Goal: Check status: Check status

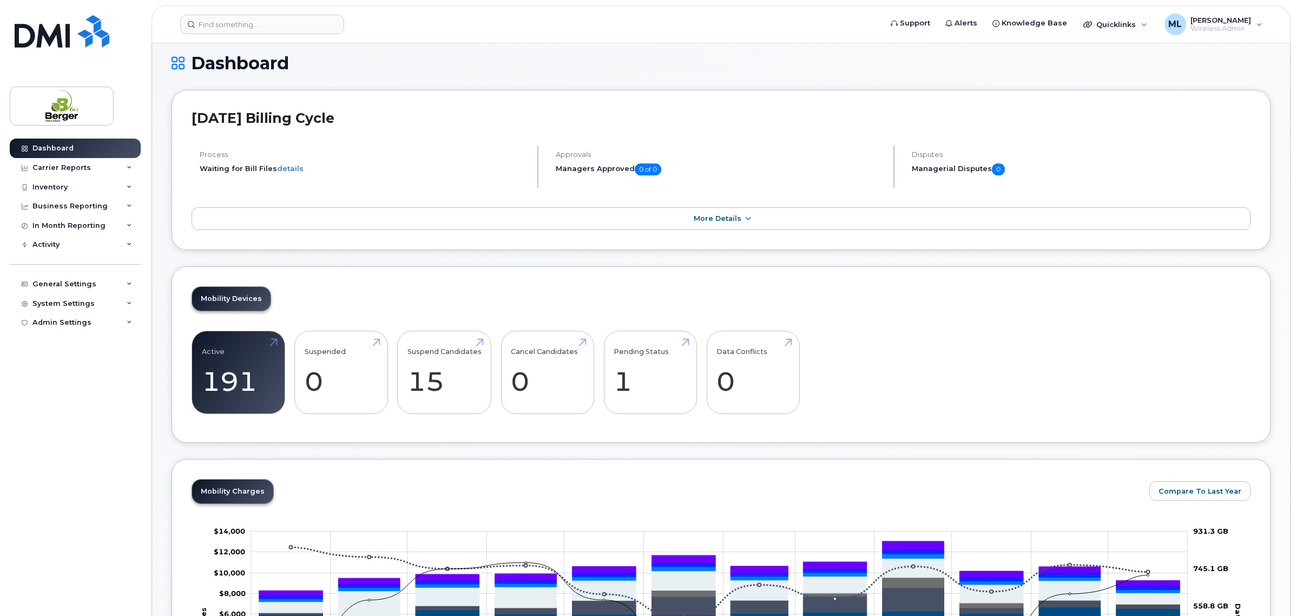
scroll to position [203, 0]
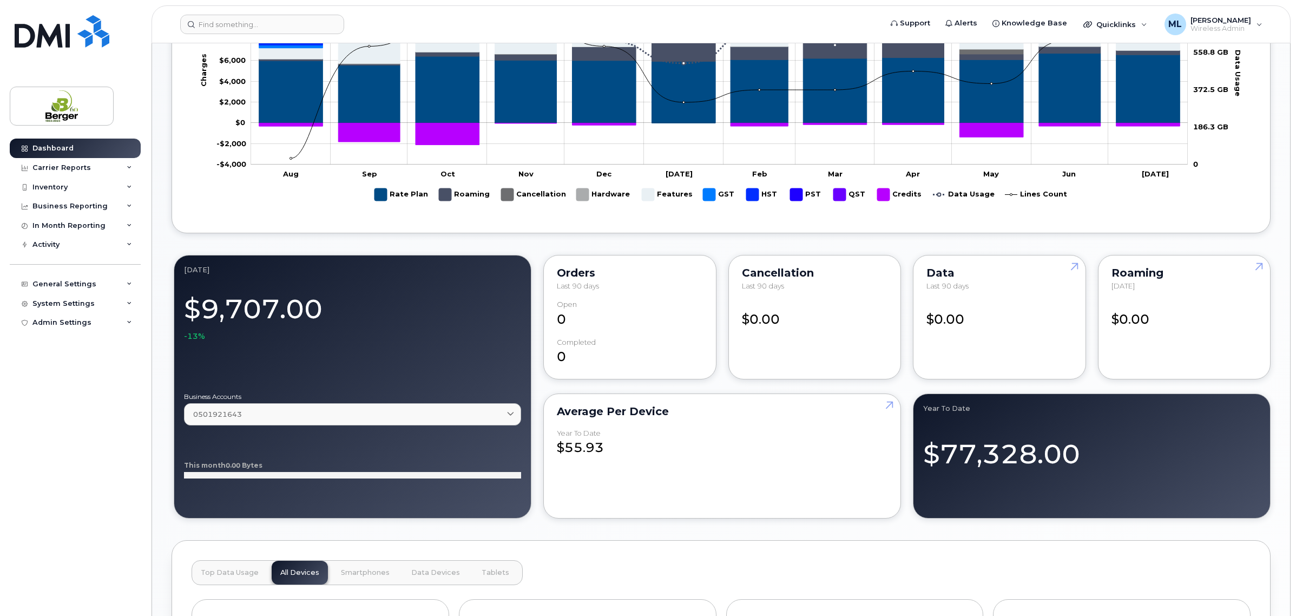
scroll to position [625, 0]
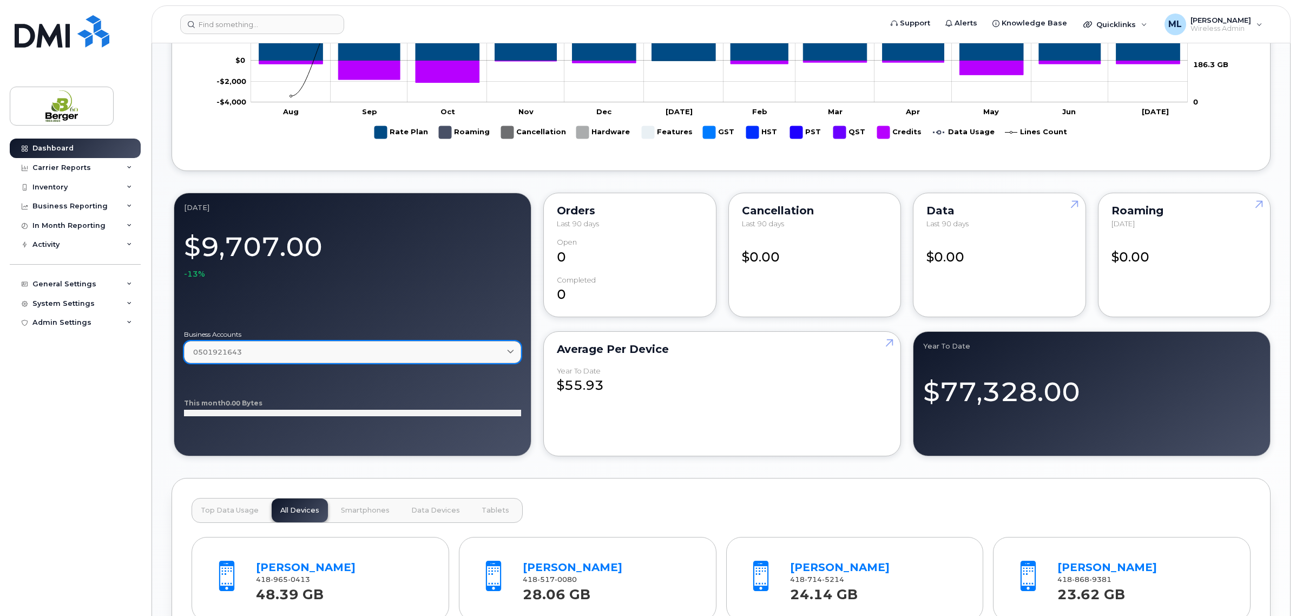
click at [373, 354] on div "0501921643" at bounding box center [352, 352] width 319 height 10
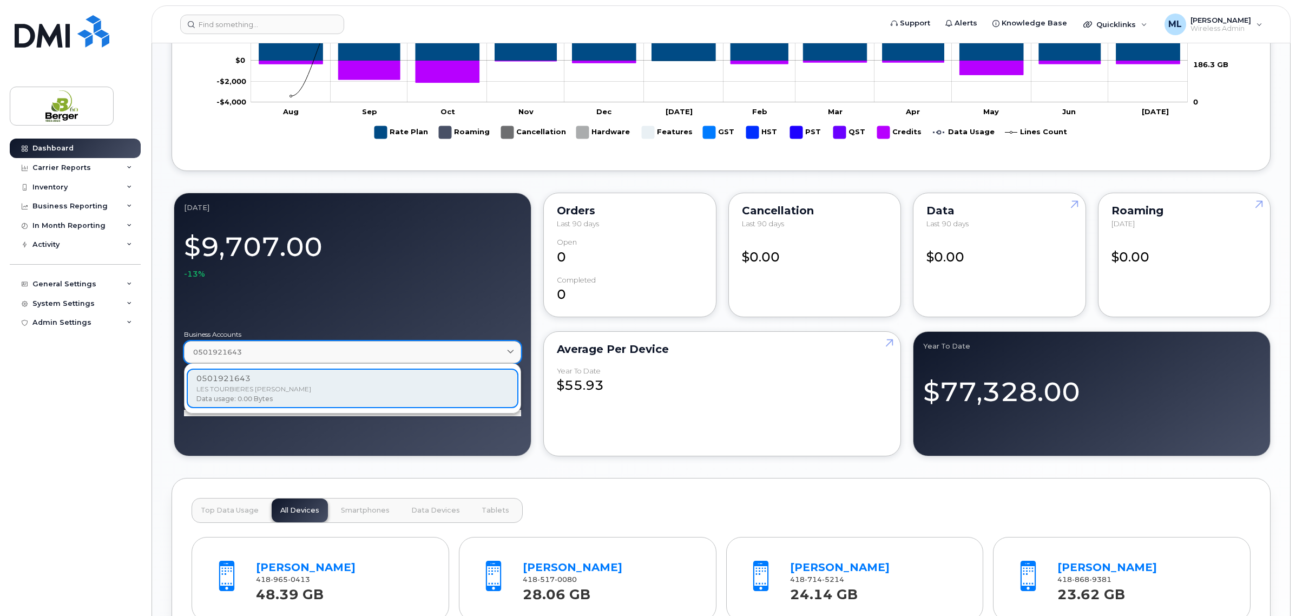
click at [373, 354] on div "0501921643" at bounding box center [352, 352] width 319 height 10
click at [621, 260] on div "0" at bounding box center [630, 252] width 146 height 28
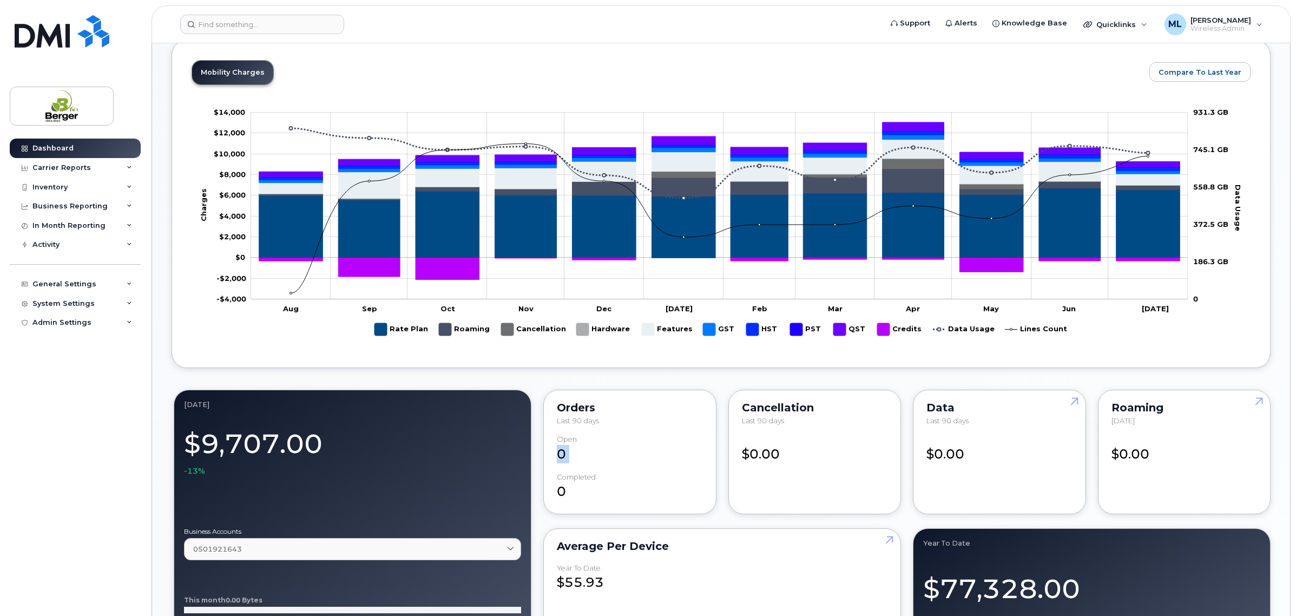
scroll to position [422, 0]
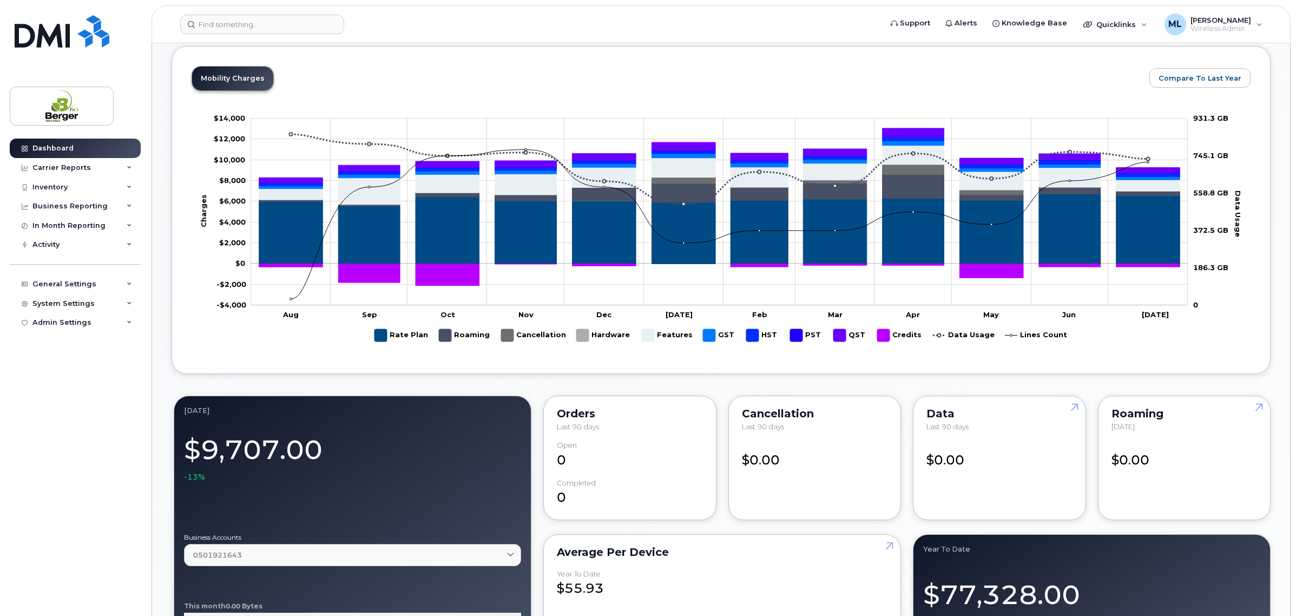
click at [79, 507] on div "Dashboard Carrier Reports Monthly Billing Data Daily Data Pooling Data Behavior…" at bounding box center [77, 369] width 134 height 461
